Goal: Find specific page/section: Locate a particular part of the current website

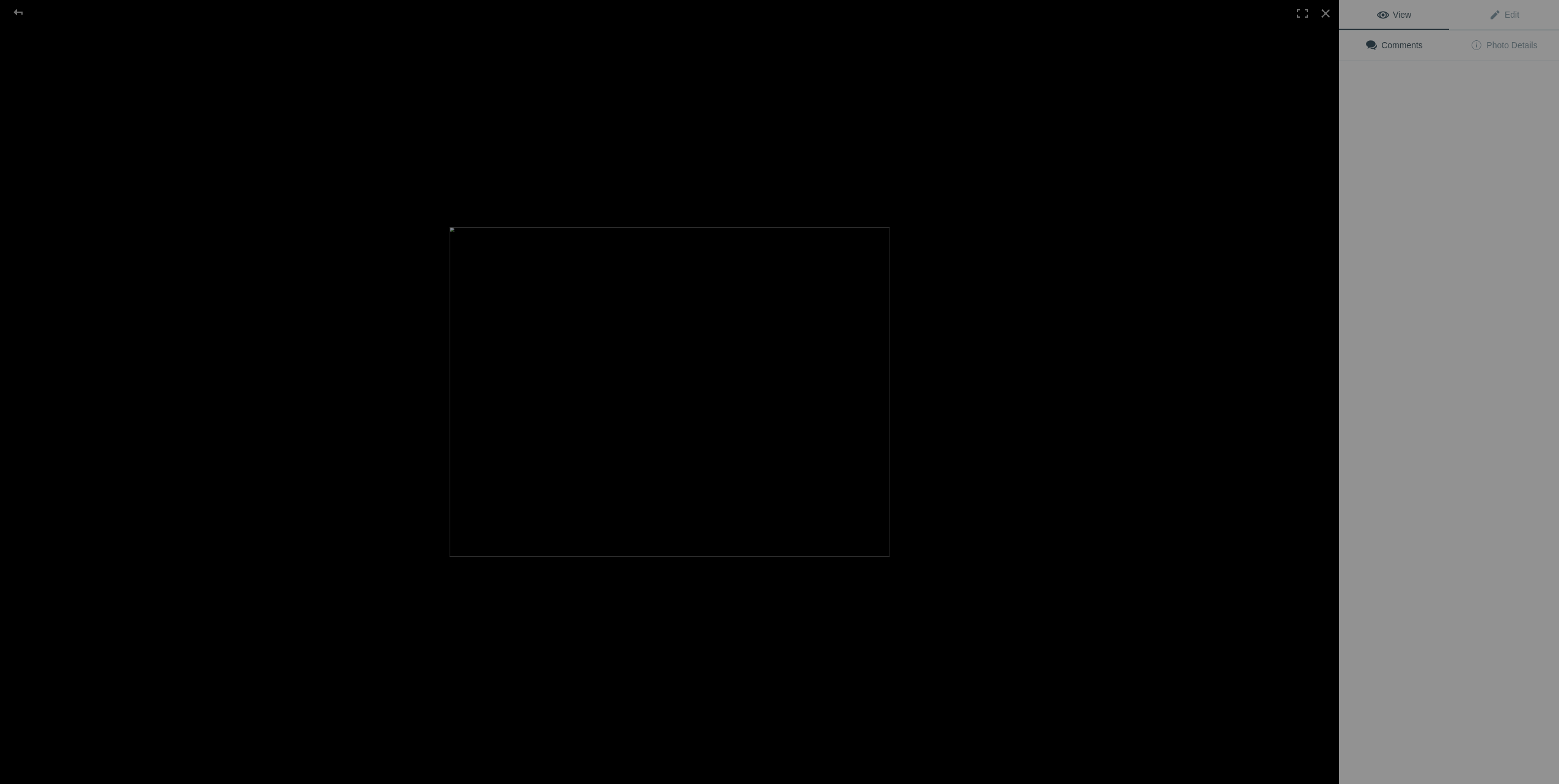
click at [346, 191] on div at bounding box center [669, 392] width 1340 height 784
